Goal: Transaction & Acquisition: Purchase product/service

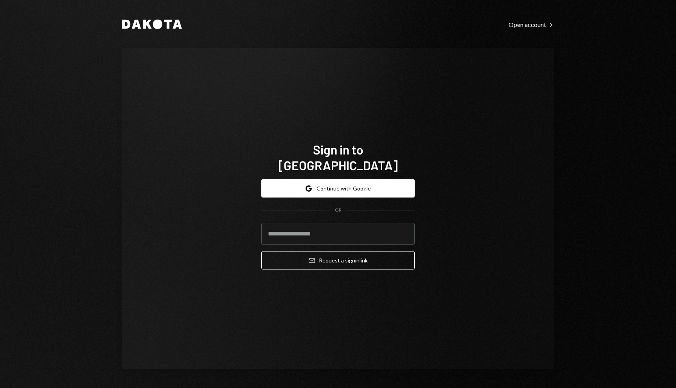
click at [320, 179] on button "Google Continue with Google" at bounding box center [337, 188] width 153 height 18
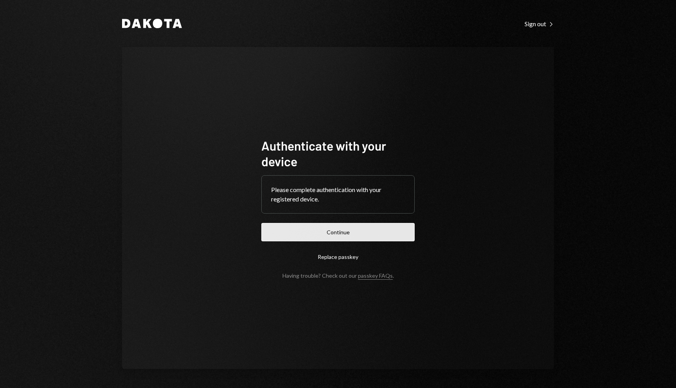
click at [332, 230] on button "Continue" at bounding box center [337, 232] width 153 height 18
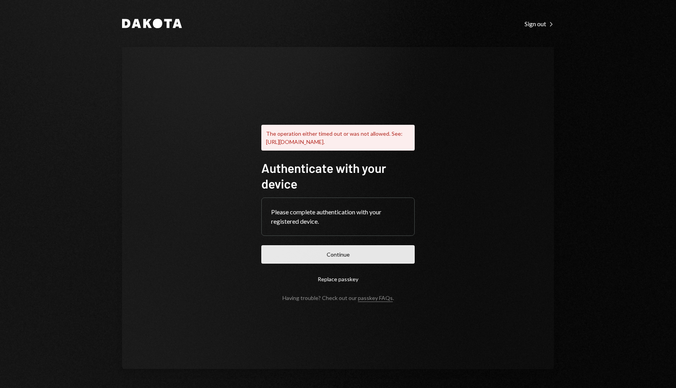
click at [360, 264] on button "Continue" at bounding box center [337, 254] width 153 height 18
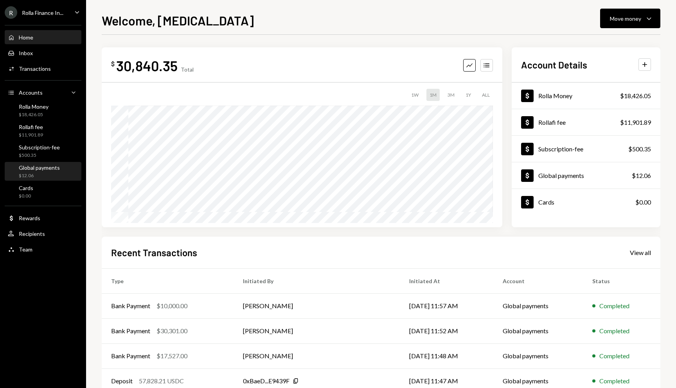
click at [43, 169] on div "Global payments" at bounding box center [39, 167] width 41 height 7
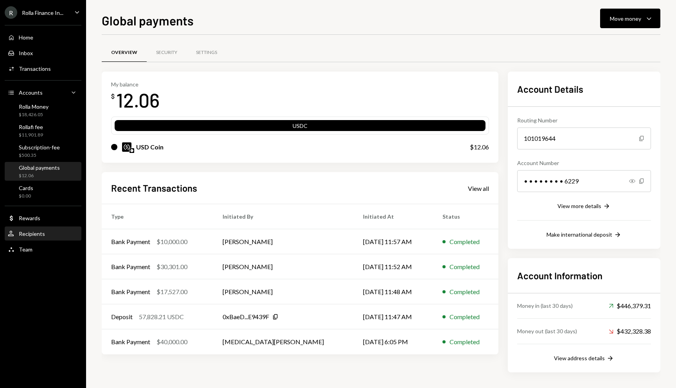
click at [40, 235] on div "Recipients" at bounding box center [32, 233] width 26 height 7
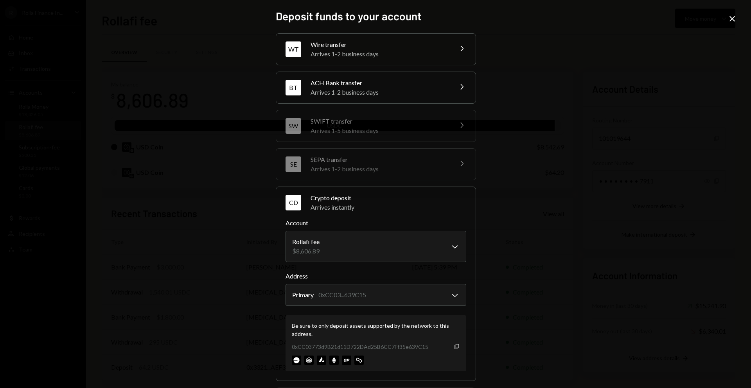
click at [455, 348] on icon "Copy" at bounding box center [457, 346] width 6 height 6
click at [733, 18] on icon "Close" at bounding box center [731, 18] width 9 height 9
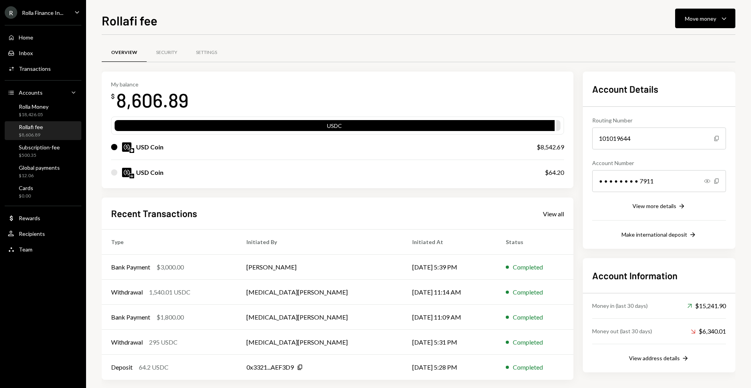
click at [131, 151] on img at bounding box center [131, 150] width 5 height 5
click at [47, 114] on div "$18,426.05" at bounding box center [34, 114] width 30 height 7
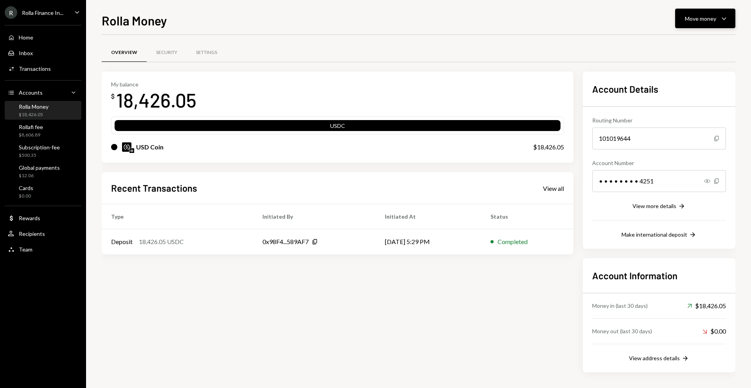
click at [720, 23] on button "Move money Caret Down" at bounding box center [705, 19] width 60 height 20
click at [672, 110] on div "Swap Swap stablecoins" at bounding box center [693, 102] width 78 height 18
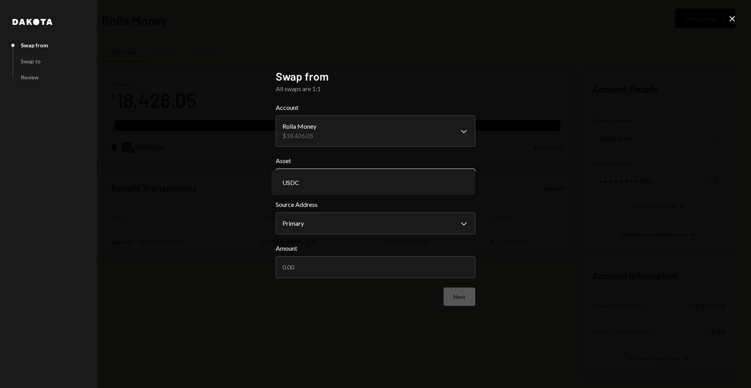
click at [338, 172] on body "**********" at bounding box center [375, 194] width 751 height 388
click at [326, 229] on body "**********" at bounding box center [375, 194] width 751 height 388
click at [388, 271] on input "Amount" at bounding box center [375, 267] width 199 height 22
click at [376, 222] on body "**********" at bounding box center [375, 194] width 751 height 388
click at [364, 267] on input "Amount" at bounding box center [375, 267] width 199 height 22
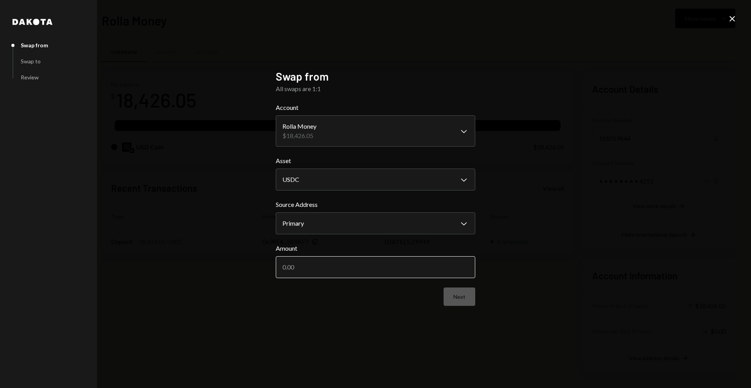
click at [364, 267] on input "Amount" at bounding box center [375, 267] width 199 height 22
type input "18426.05"
click at [461, 296] on button "Next" at bounding box center [459, 296] width 32 height 18
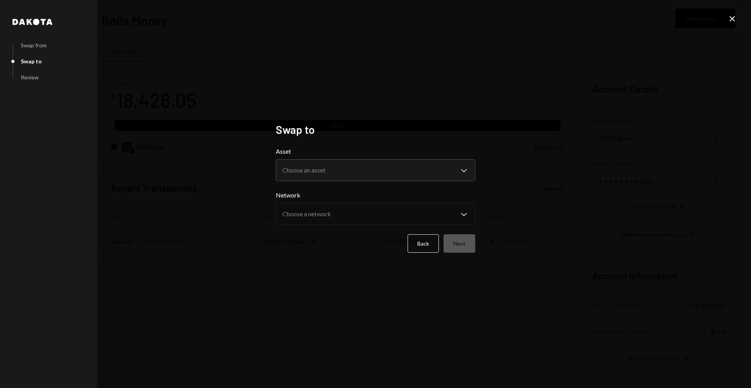
click at [733, 20] on icon at bounding box center [731, 18] width 5 height 5
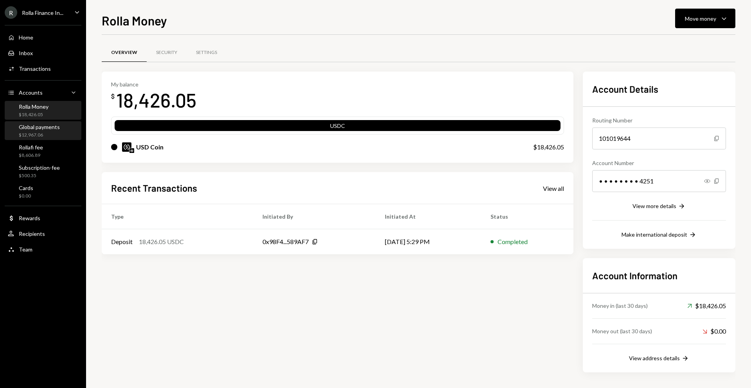
click at [36, 134] on div "$12,967.06" at bounding box center [39, 135] width 41 height 7
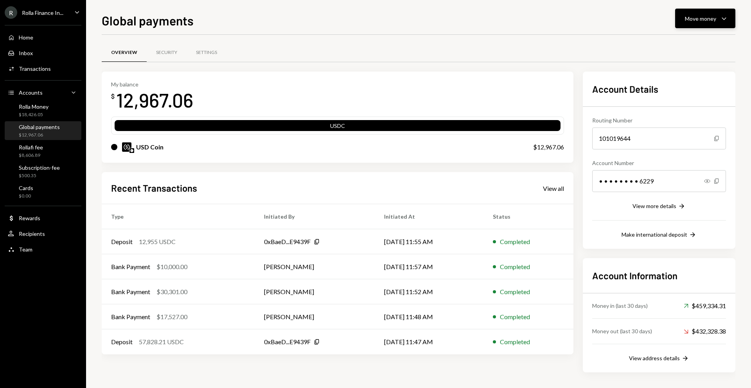
click at [696, 21] on div "Move money" at bounding box center [700, 18] width 31 height 8
click at [680, 74] on div "Deposit" at bounding box center [698, 77] width 57 height 8
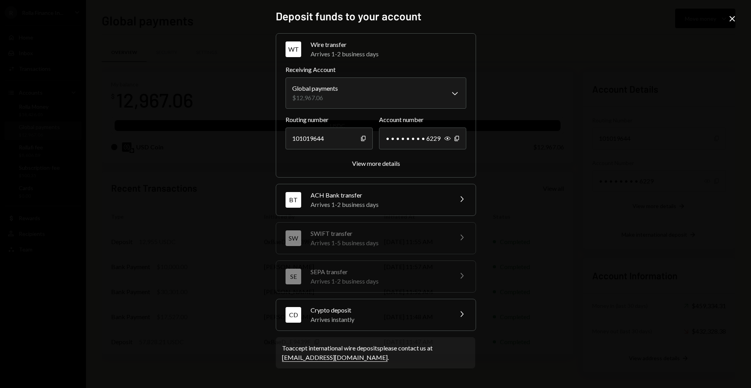
click at [371, 309] on div "Crypto deposit" at bounding box center [378, 309] width 137 height 9
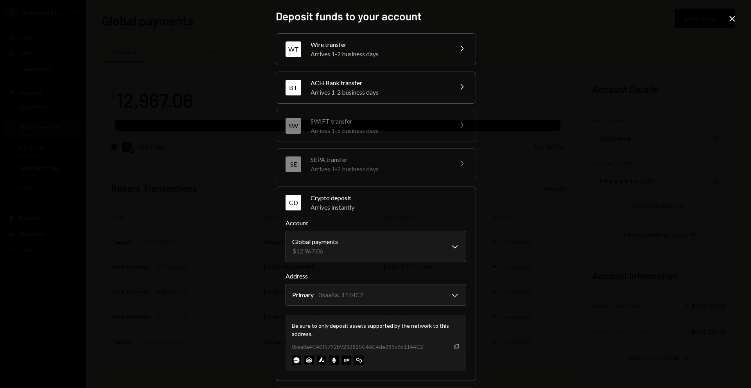
click at [454, 347] on icon "Copy" at bounding box center [457, 346] width 6 height 6
click at [732, 19] on icon at bounding box center [731, 18] width 5 height 5
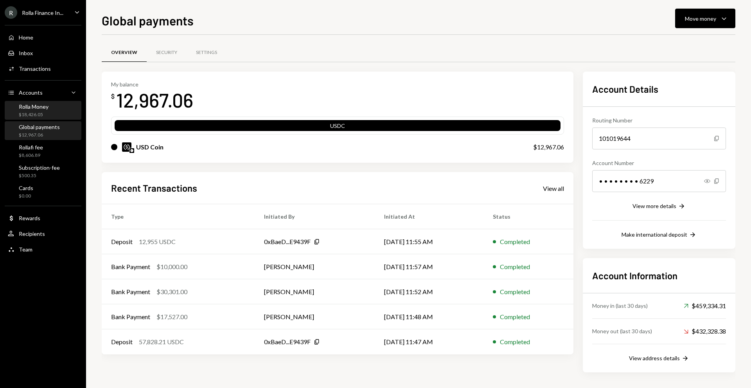
click at [29, 110] on div "Rolla Money $18,426.05" at bounding box center [34, 110] width 30 height 15
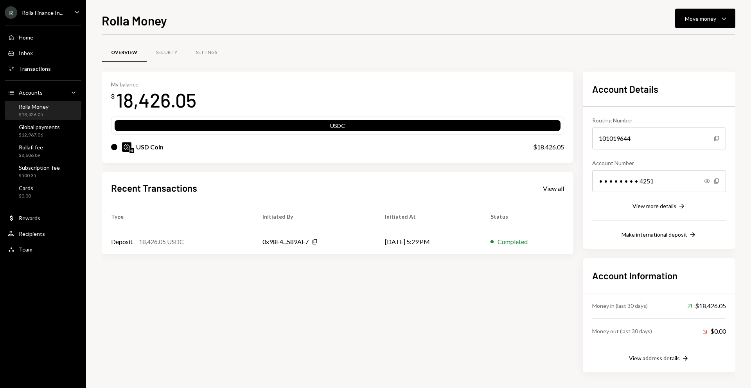
click at [145, 104] on div "18,426.05" at bounding box center [156, 100] width 80 height 25
copy div "18,426.05"
click at [690, 22] on div "Move money" at bounding box center [700, 18] width 31 height 8
click at [677, 106] on div "Swap Swap stablecoins" at bounding box center [693, 102] width 78 height 18
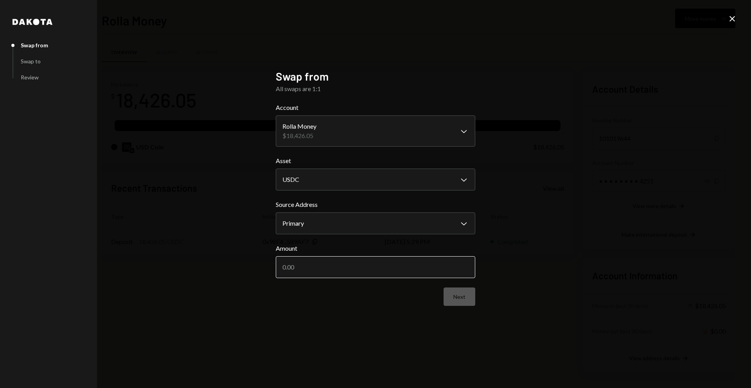
click at [349, 256] on div "Amount" at bounding box center [375, 261] width 199 height 34
click at [349, 258] on input "Amount" at bounding box center [375, 267] width 199 height 22
paste input "18426.05"
type input "18426.05"
click at [460, 299] on button "Next" at bounding box center [459, 296] width 32 height 18
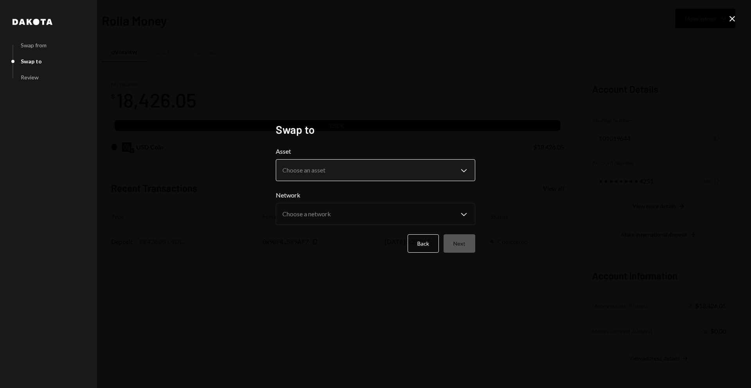
click at [402, 172] on body "**********" at bounding box center [375, 194] width 751 height 388
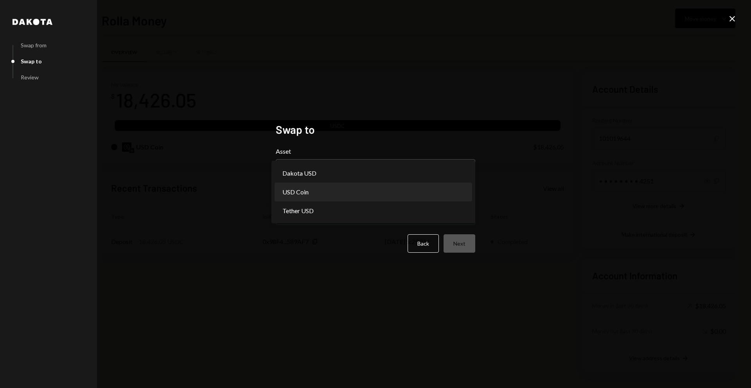
select select "****"
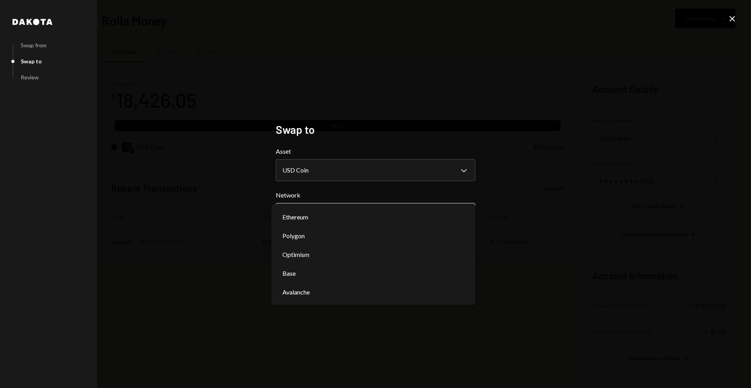
click at [390, 209] on body "**********" at bounding box center [375, 194] width 751 height 388
select select "**********"
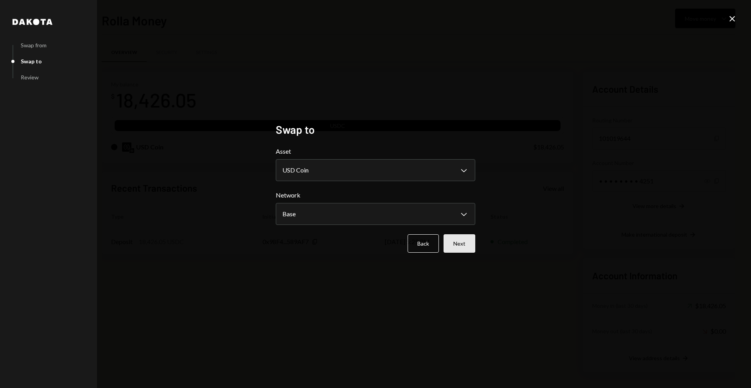
click at [462, 249] on button "Next" at bounding box center [459, 243] width 32 height 18
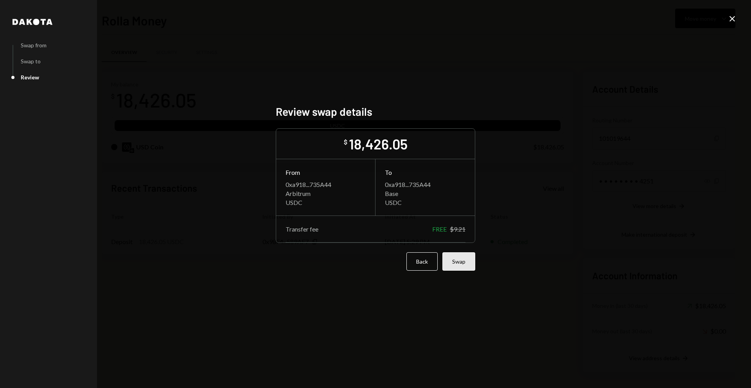
click at [461, 262] on button "Swap" at bounding box center [458, 261] width 33 height 18
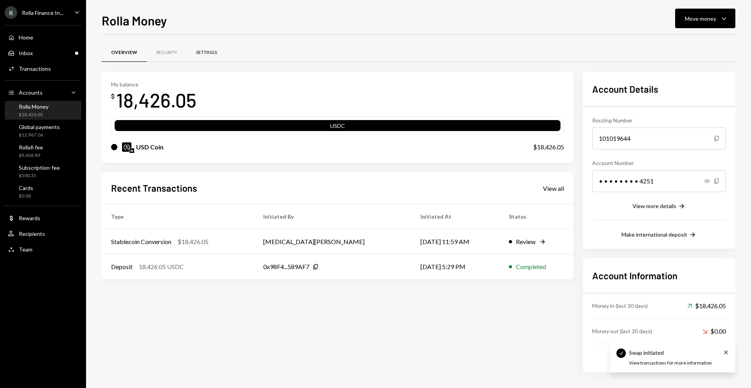
click at [207, 53] on div "Settings" at bounding box center [206, 52] width 21 height 7
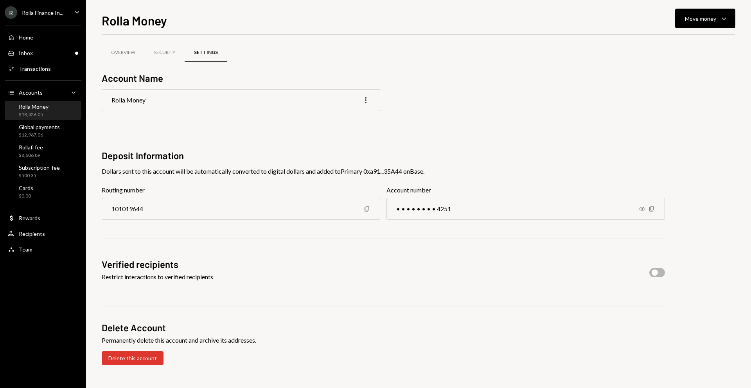
click at [368, 100] on icon "More" at bounding box center [365, 99] width 9 height 9
click at [367, 100] on icon "More" at bounding box center [365, 99] width 9 height 9
click at [161, 51] on div "Security" at bounding box center [164, 52] width 21 height 7
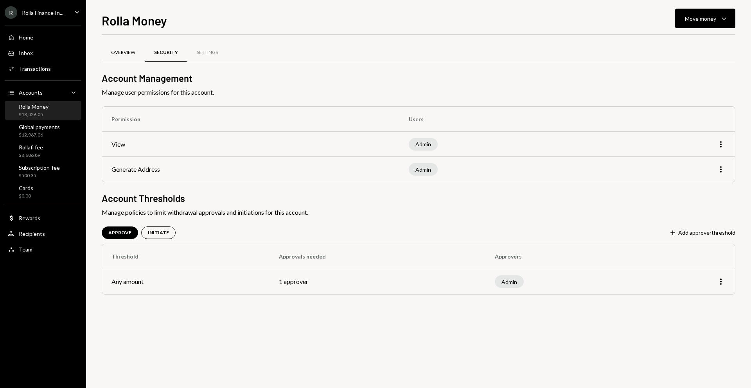
click at [124, 50] on div "Overview" at bounding box center [123, 52] width 24 height 7
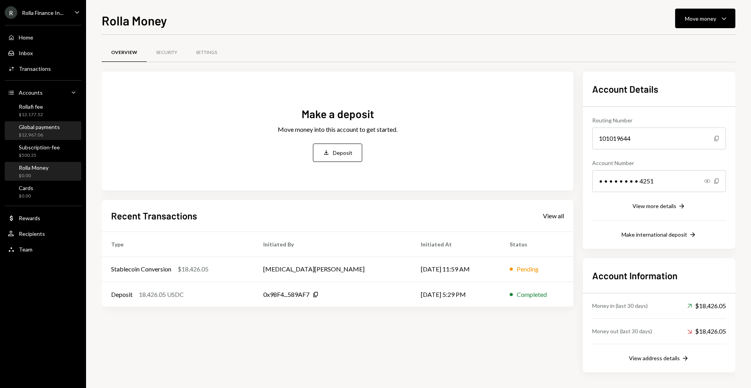
click at [36, 134] on div "$12,967.06" at bounding box center [39, 135] width 41 height 7
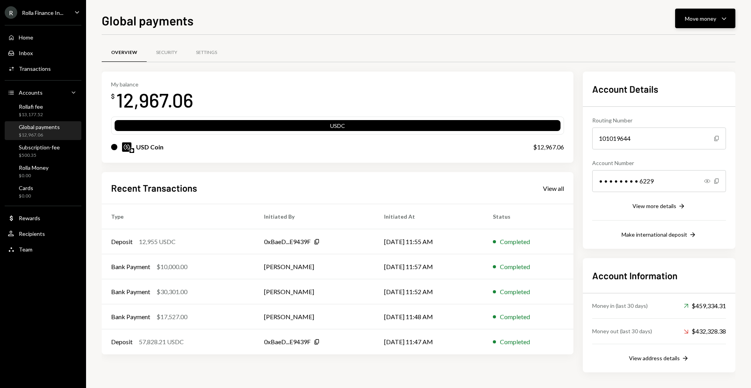
click at [715, 15] on div "Move money" at bounding box center [700, 18] width 31 height 8
click at [683, 43] on div "Send" at bounding box center [698, 42] width 57 height 8
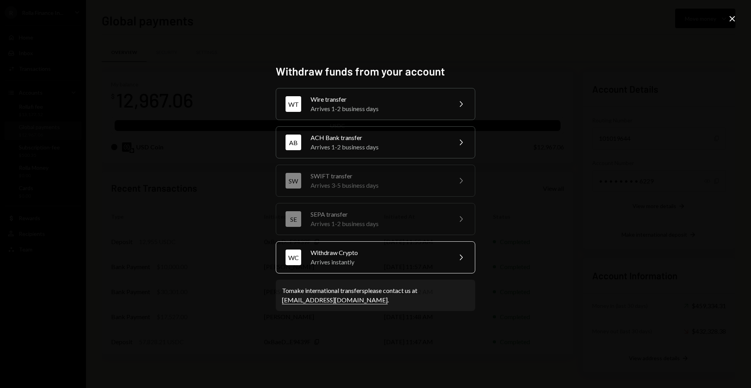
click at [346, 255] on div "Withdraw Crypto" at bounding box center [378, 252] width 136 height 9
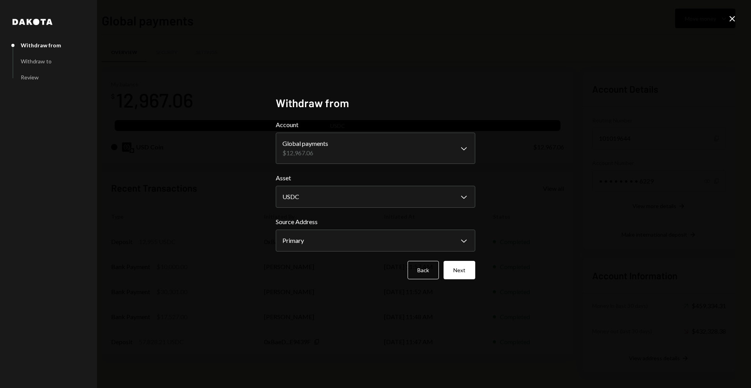
click at [415, 279] on div "**********" at bounding box center [375, 193] width 199 height 195
click at [418, 273] on button "Back" at bounding box center [422, 270] width 31 height 18
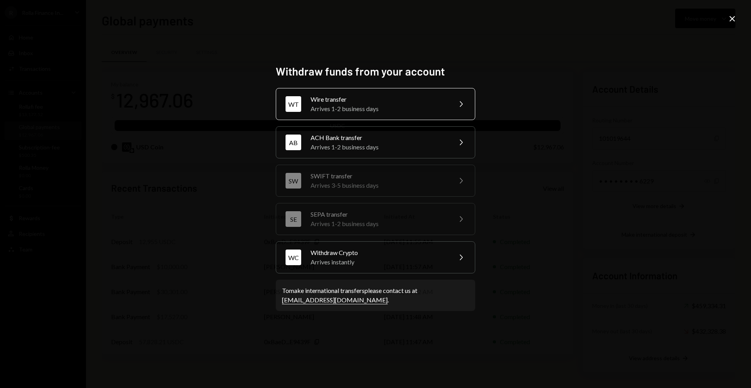
click at [340, 102] on div "Wire transfer" at bounding box center [378, 99] width 136 height 9
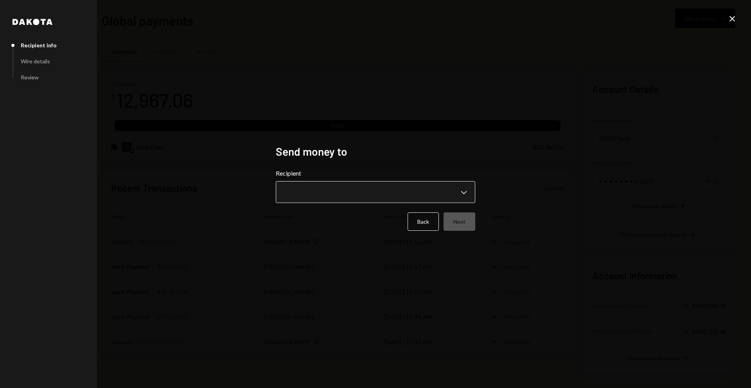
click at [337, 189] on body "R Rolla Finance In... Caret Down Home Home Inbox Inbox Activities Transactions …" at bounding box center [375, 194] width 751 height 388
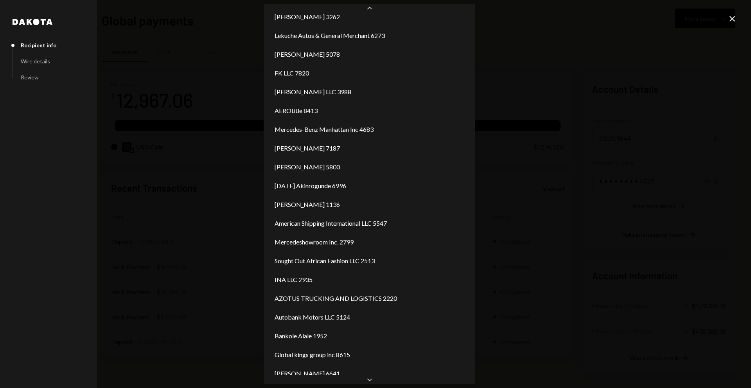
scroll to position [161, 0]
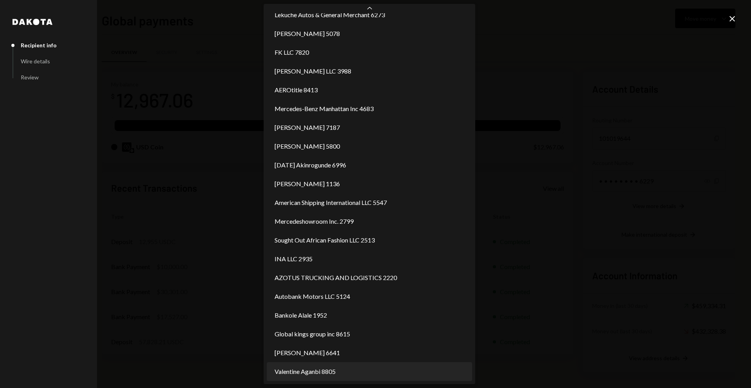
select select "**********"
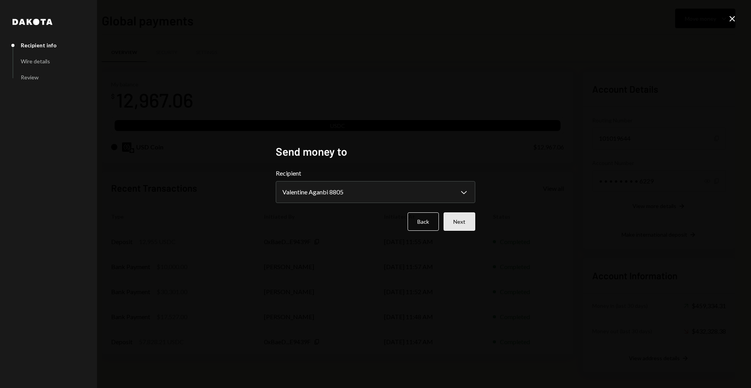
click at [466, 218] on button "Next" at bounding box center [459, 221] width 32 height 18
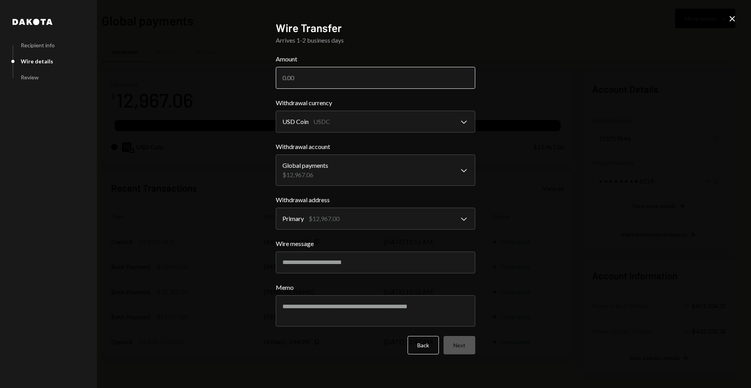
click at [358, 75] on input "Amount" at bounding box center [375, 78] width 199 height 22
type input "3000"
click at [457, 345] on button "Next" at bounding box center [459, 345] width 32 height 18
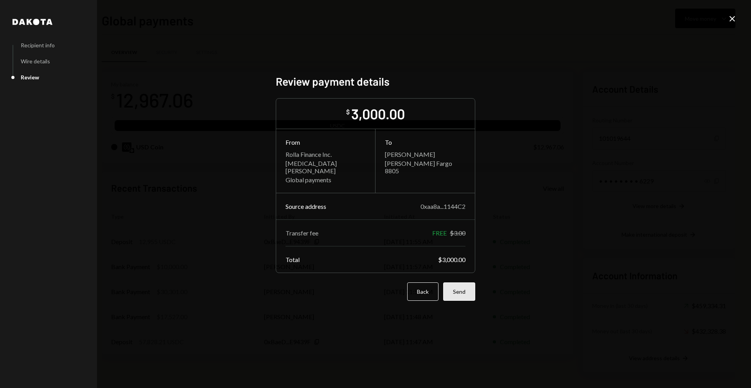
click at [468, 296] on button "Send" at bounding box center [459, 291] width 32 height 18
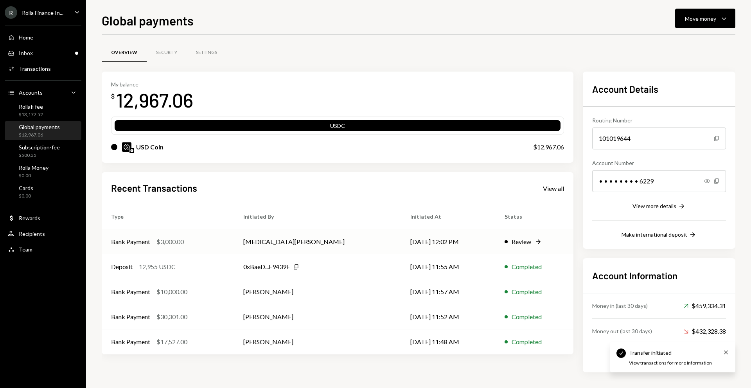
click at [224, 240] on div "Bank Payment $3,000.00" at bounding box center [167, 241] width 113 height 9
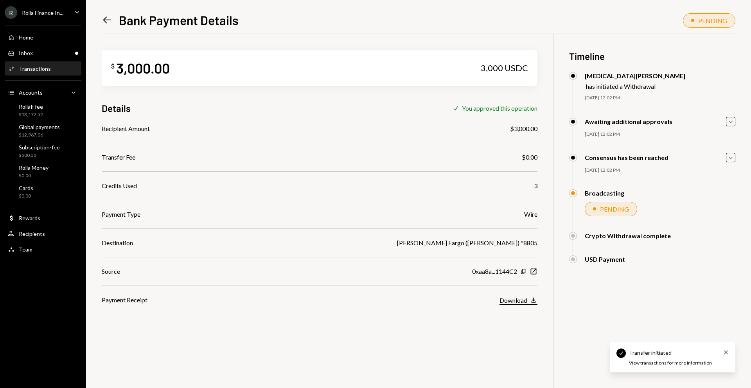
click at [515, 298] on div "Download" at bounding box center [513, 299] width 28 height 7
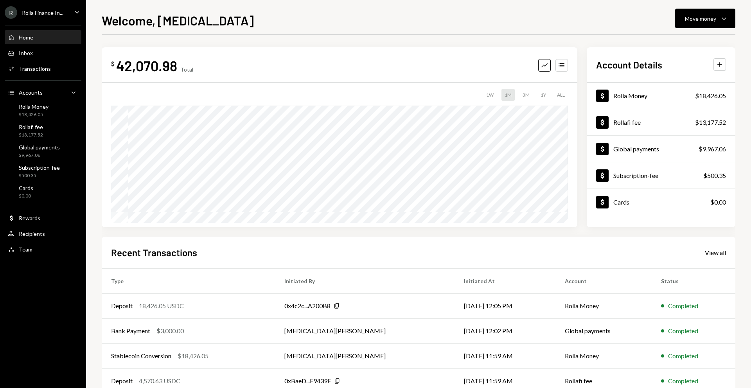
click at [43, 99] on div "Home Home Inbox Inbox Activities Transactions Accounts Accounts Caret Down Roll…" at bounding box center [43, 138] width 86 height 237
click at [39, 109] on div "Rolla Money" at bounding box center [34, 106] width 30 height 7
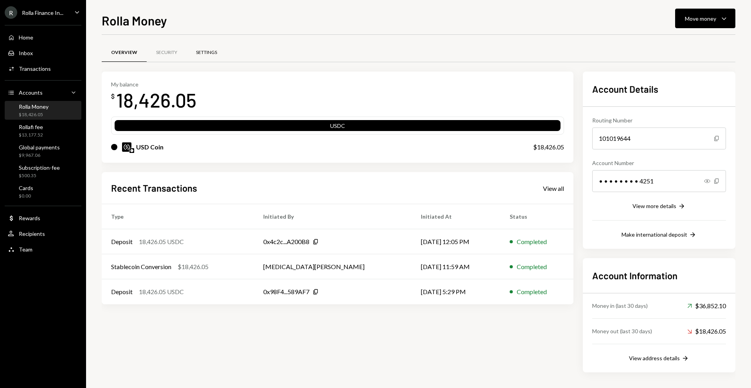
click at [200, 59] on div "Settings" at bounding box center [206, 52] width 40 height 19
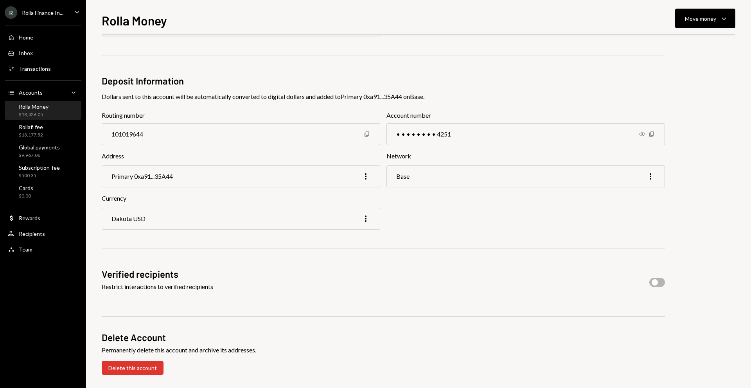
scroll to position [77, 0]
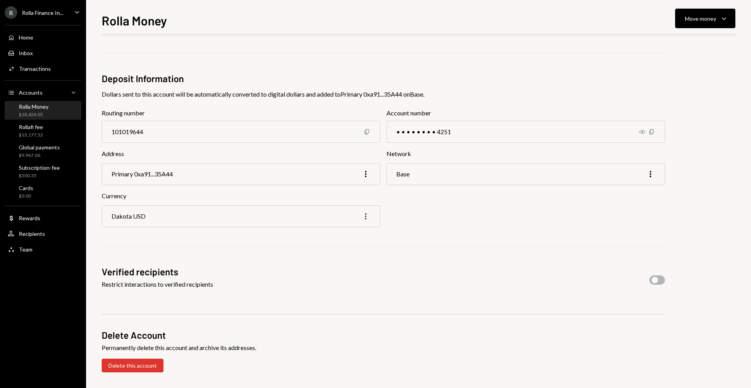
click at [366, 215] on icon "More" at bounding box center [365, 216] width 9 height 9
click at [355, 230] on div "Edit" at bounding box center [347, 233] width 39 height 14
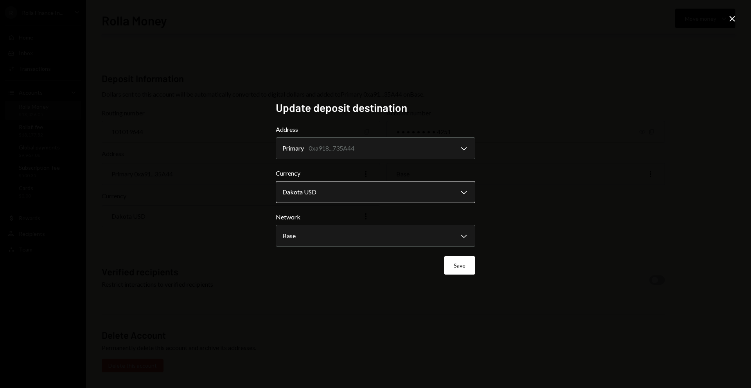
click at [355, 190] on body "**********" at bounding box center [375, 194] width 751 height 388
click at [464, 192] on body "**********" at bounding box center [375, 194] width 751 height 388
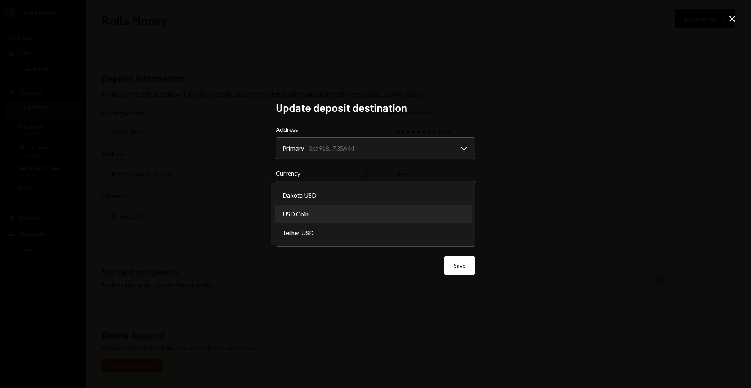
select select "****"
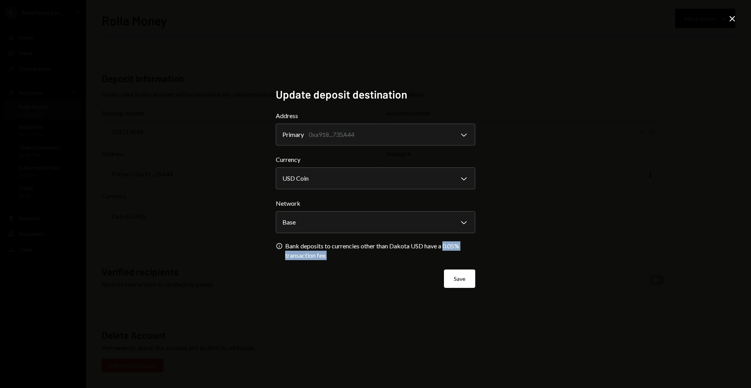
drag, startPoint x: 445, startPoint y: 245, endPoint x: 451, endPoint y: 252, distance: 9.7
click at [451, 252] on div "Bank deposits to currencies other than Dakota USD have a 0.05% transaction fee." at bounding box center [380, 250] width 190 height 19
click at [454, 252] on div "Bank deposits to currencies other than Dakota USD have a 0.05% transaction fee." at bounding box center [380, 250] width 190 height 19
click at [458, 278] on button "Save" at bounding box center [459, 278] width 31 height 18
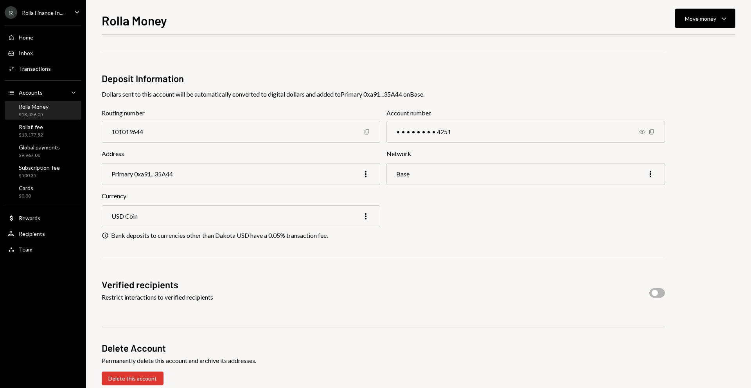
click at [255, 246] on div "Account Name Rolla Money More Deposit Information Dollars sent to this account …" at bounding box center [383, 190] width 563 height 391
click at [44, 7] on div "R Rolla Finance In..." at bounding box center [34, 12] width 59 height 13
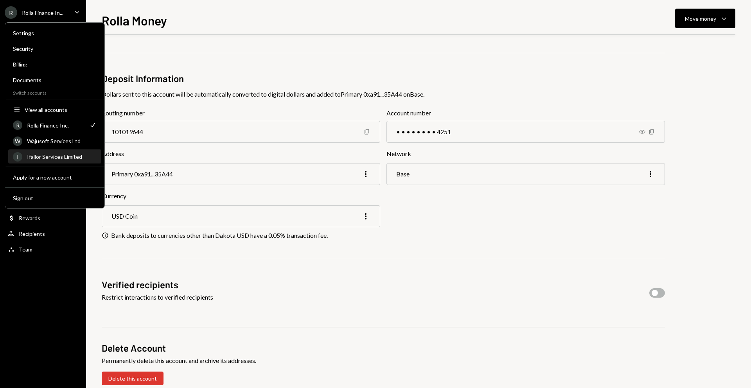
click at [43, 154] on div "Ifallor Services Limited" at bounding box center [62, 156] width 70 height 7
